Goal: Transaction & Acquisition: Purchase product/service

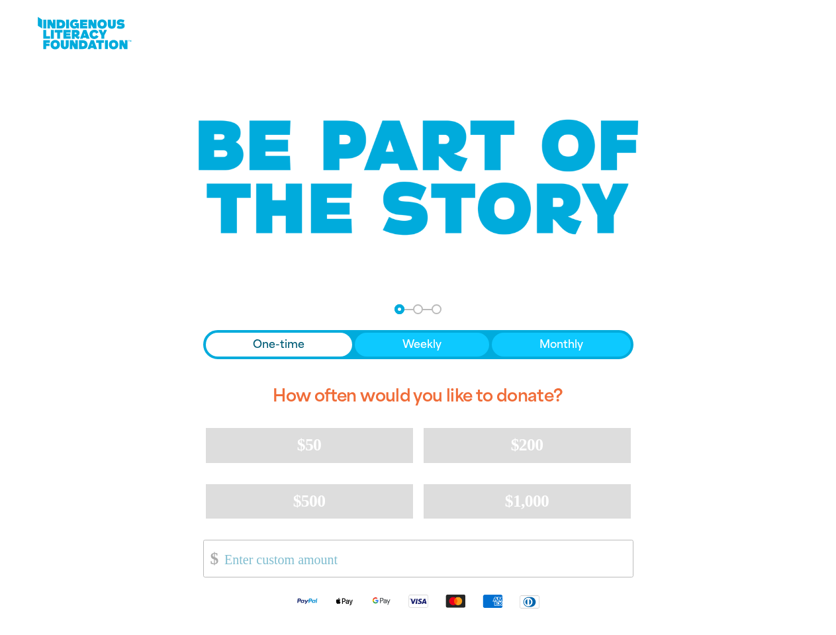
click at [418, 318] on div "arrow_back Back Step 1 Step 2 Step 3 One-time Weekly Monthly How often would yo…" at bounding box center [418, 462] width 463 height 348
click at [221, 310] on div "arrow_back Back Step 1 Step 2 Step 3" at bounding box center [418, 309] width 430 height 10
click at [399, 309] on div "Navigate to step 1 of 3 to enter your donation amount" at bounding box center [399, 309] width 3 height 3
click at [279, 345] on span "One-time" at bounding box center [279, 345] width 52 height 16
click at [421, 345] on span "Weekly" at bounding box center [421, 345] width 39 height 16
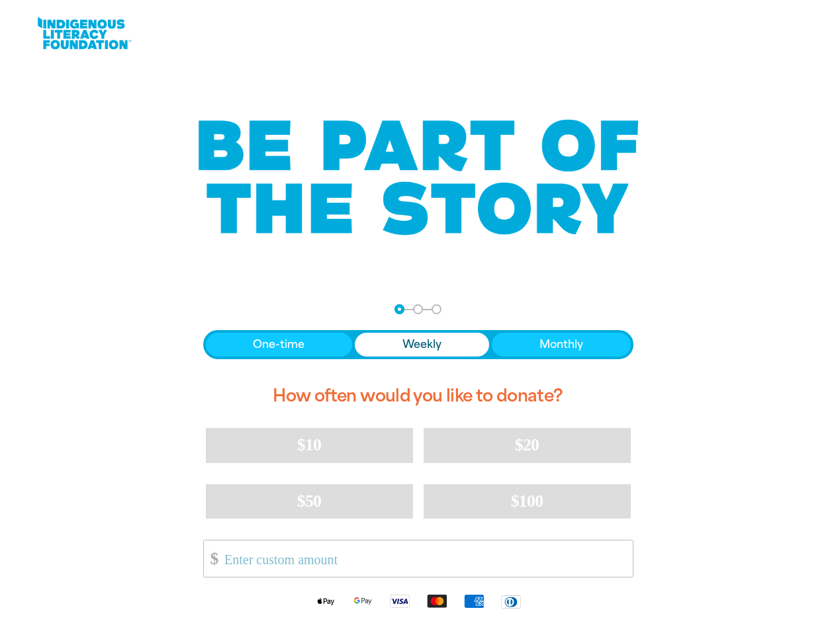
click at [561, 345] on span "Monthly" at bounding box center [561, 345] width 44 height 16
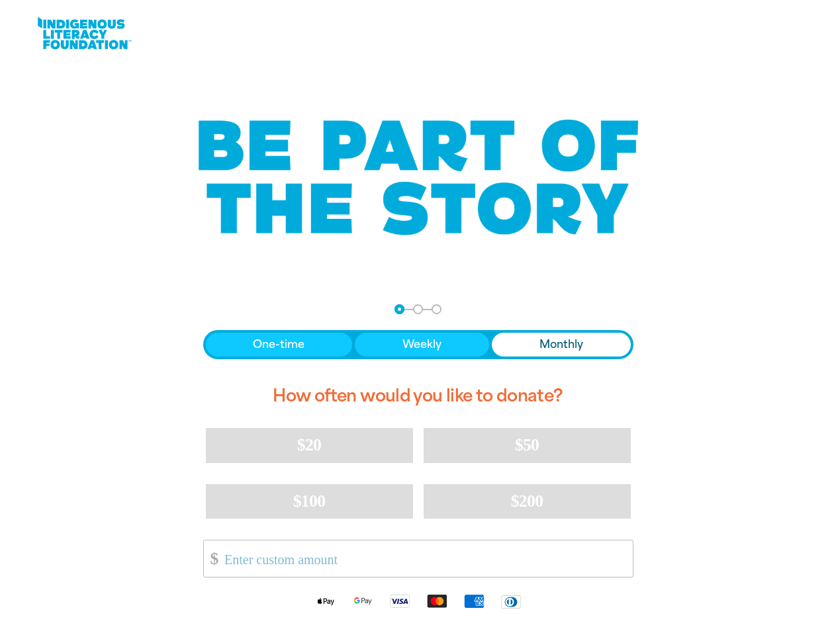
click at [309, 445] on span "$20" at bounding box center [309, 445] width 24 height 19
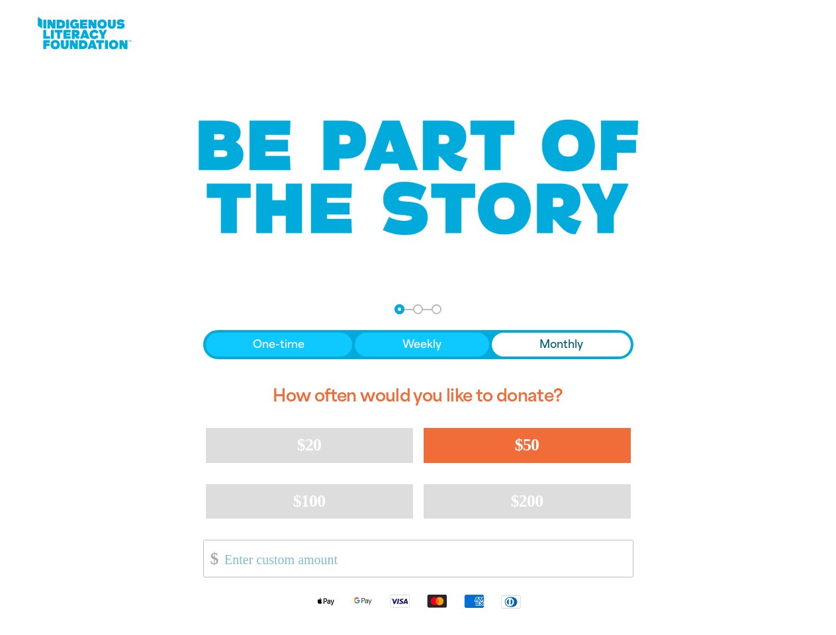
click at [527, 445] on span "$50" at bounding box center [527, 445] width 24 height 19
